Goal: Task Accomplishment & Management: Manage account settings

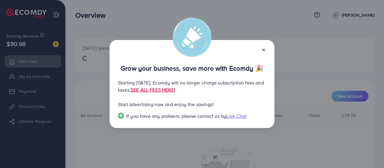
click at [263, 49] on line at bounding box center [263, 50] width 2 height 2
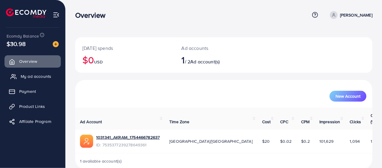
click at [33, 78] on span "My ad accounts" at bounding box center [36, 76] width 31 height 6
click at [26, 74] on span "My ad accounts" at bounding box center [36, 76] width 31 height 6
click at [36, 75] on span "My ad accounts" at bounding box center [36, 76] width 31 height 6
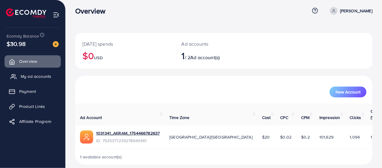
click at [35, 76] on span "My ad accounts" at bounding box center [36, 76] width 31 height 6
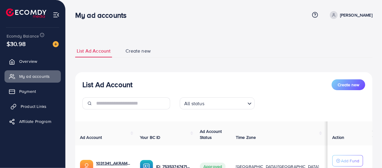
click at [25, 104] on span "Product Links" at bounding box center [34, 106] width 26 height 6
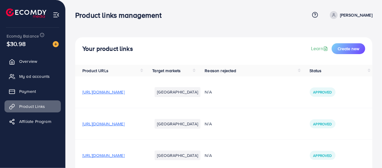
click at [125, 90] on span "[URL][DOMAIN_NAME]" at bounding box center [103, 92] width 42 height 6
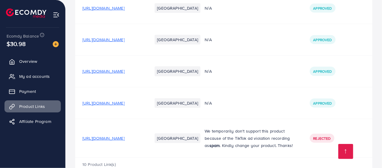
scroll to position [248, 0]
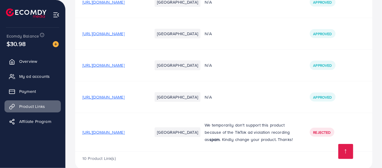
click at [111, 94] on span "[URL][DOMAIN_NAME]" at bounding box center [103, 97] width 42 height 6
